Goal: Information Seeking & Learning: Learn about a topic

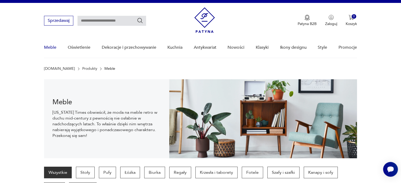
click at [53, 47] on link "Meble" at bounding box center [50, 47] width 12 height 20
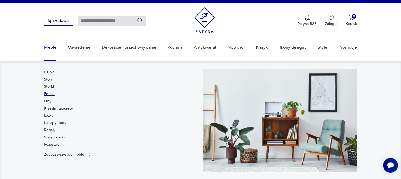
click at [45, 92] on link "Fotele" at bounding box center [49, 94] width 11 height 5
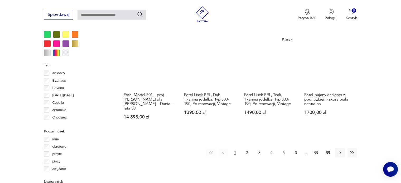
scroll to position [562, 0]
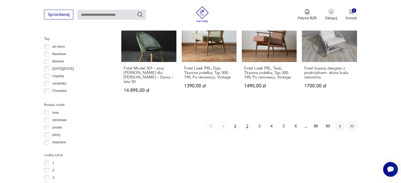
click at [246, 122] on button "2" at bounding box center [247, 126] width 9 height 9
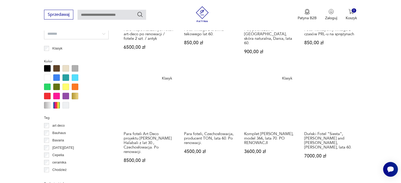
scroll to position [509, 0]
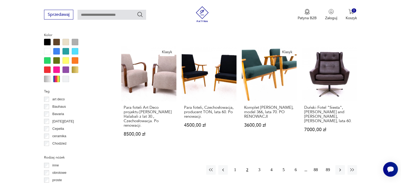
click at [196, 106] on h3 "Para foteli, Czechosłowacja, producent TON, lata 60. Po renowacji." at bounding box center [209, 112] width 50 height 13
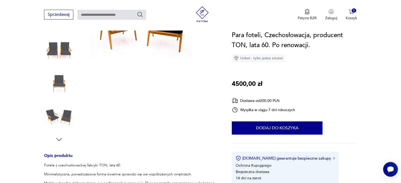
scroll to position [106, 0]
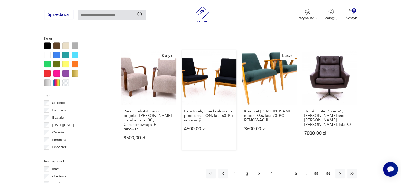
scroll to position [505, 0]
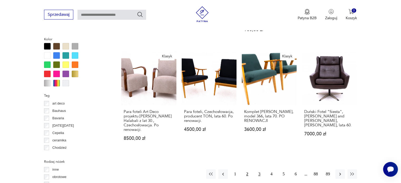
click at [258, 170] on button "3" at bounding box center [259, 174] width 9 height 9
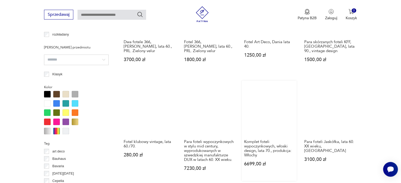
scroll to position [536, 0]
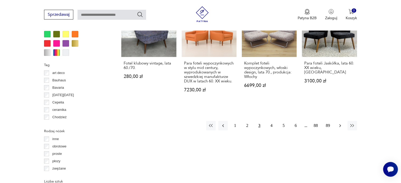
click at [340, 123] on icon "button" at bounding box center [340, 125] width 5 height 5
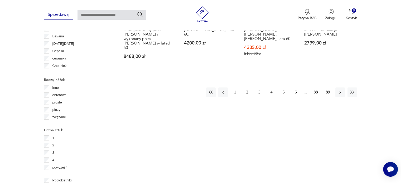
scroll to position [588, 0]
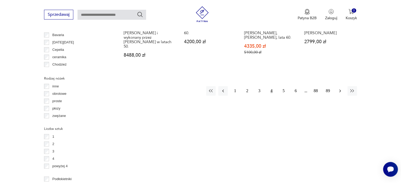
click at [339, 88] on icon "button" at bounding box center [340, 90] width 5 height 5
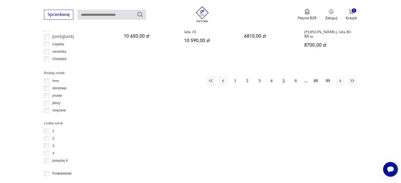
scroll to position [615, 0]
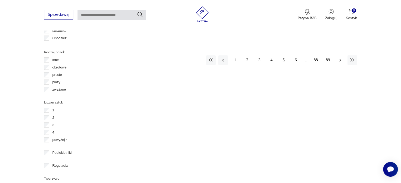
click at [339, 58] on icon "button" at bounding box center [340, 60] width 5 height 5
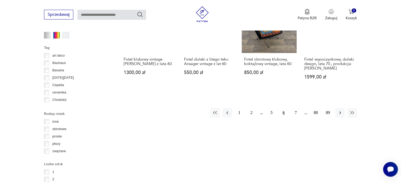
scroll to position [562, 0]
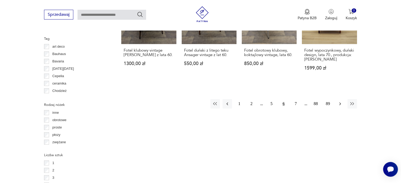
click at [343, 101] on icon "button" at bounding box center [340, 103] width 5 height 5
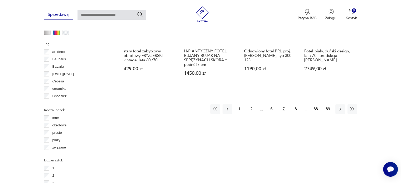
scroll to position [588, 0]
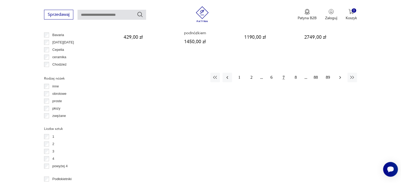
click at [341, 75] on button "button" at bounding box center [340, 77] width 9 height 9
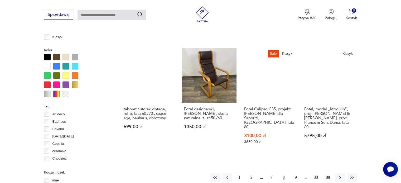
scroll to position [509, 0]
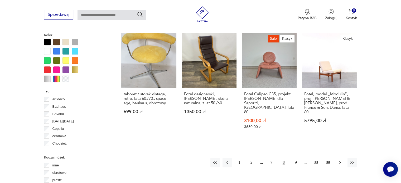
click at [339, 160] on icon "button" at bounding box center [340, 162] width 5 height 5
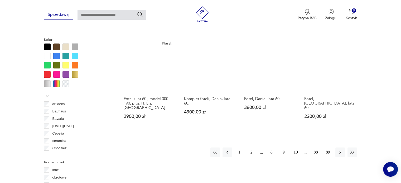
scroll to position [509, 0]
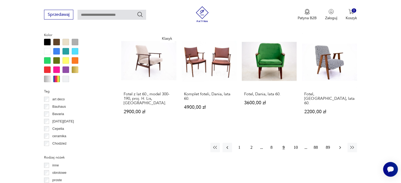
click at [339, 143] on button "button" at bounding box center [340, 147] width 9 height 9
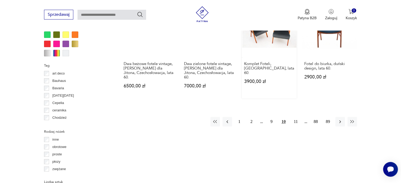
scroll to position [536, 0]
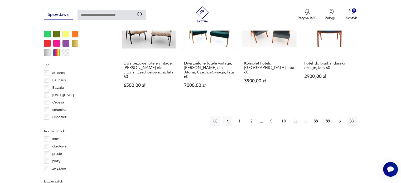
click at [341, 119] on icon "button" at bounding box center [340, 121] width 5 height 5
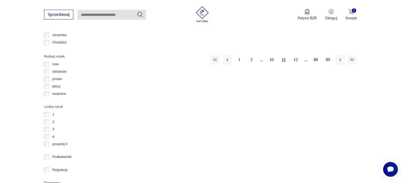
scroll to position [615, 0]
